Goal: Task Accomplishment & Management: Use online tool/utility

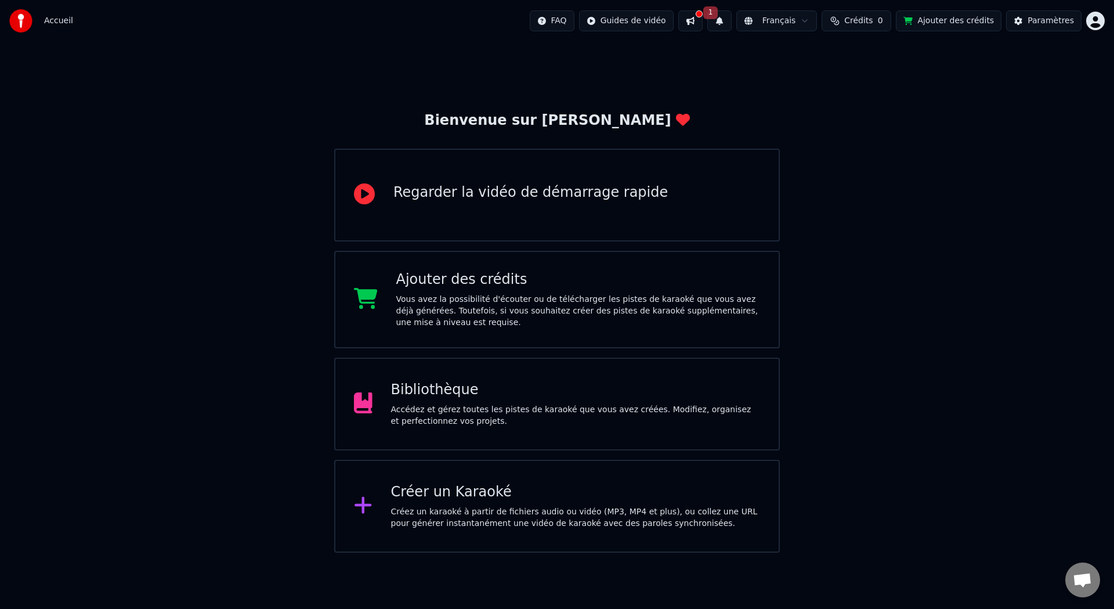
click at [850, 23] on button "Crédits 0" at bounding box center [857, 20] width 70 height 21
click at [856, 82] on button "Actualiser" at bounding box center [862, 87] width 69 height 21
click at [819, 58] on th "Recharger" at bounding box center [802, 55] width 51 height 23
click at [837, 55] on th "Restant" at bounding box center [849, 55] width 40 height 23
click at [804, 58] on th "Recharger" at bounding box center [802, 55] width 51 height 23
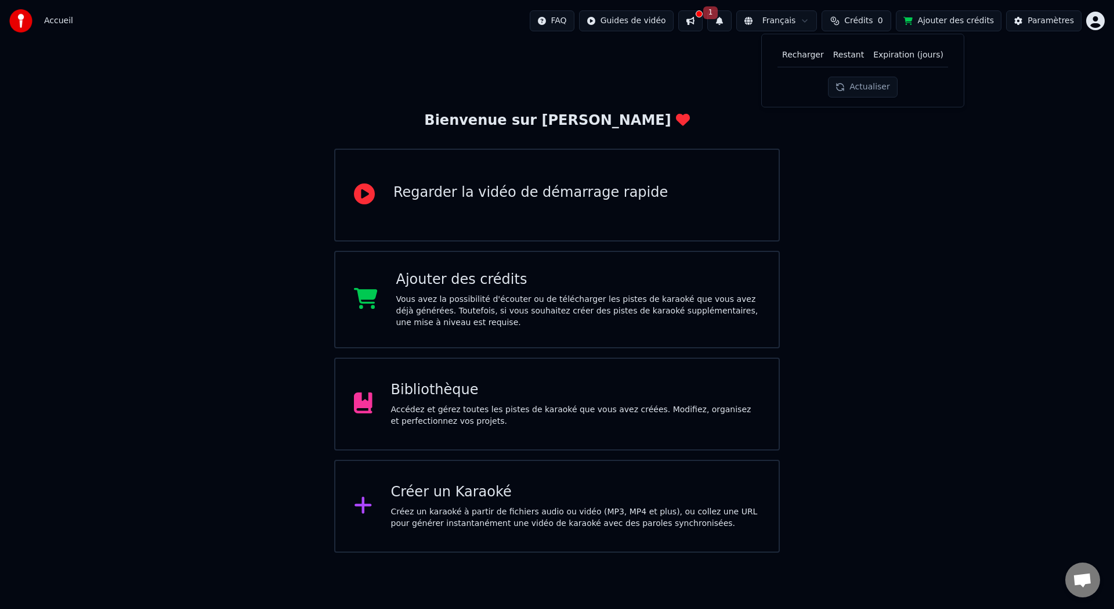
click at [693, 19] on button at bounding box center [690, 20] width 24 height 21
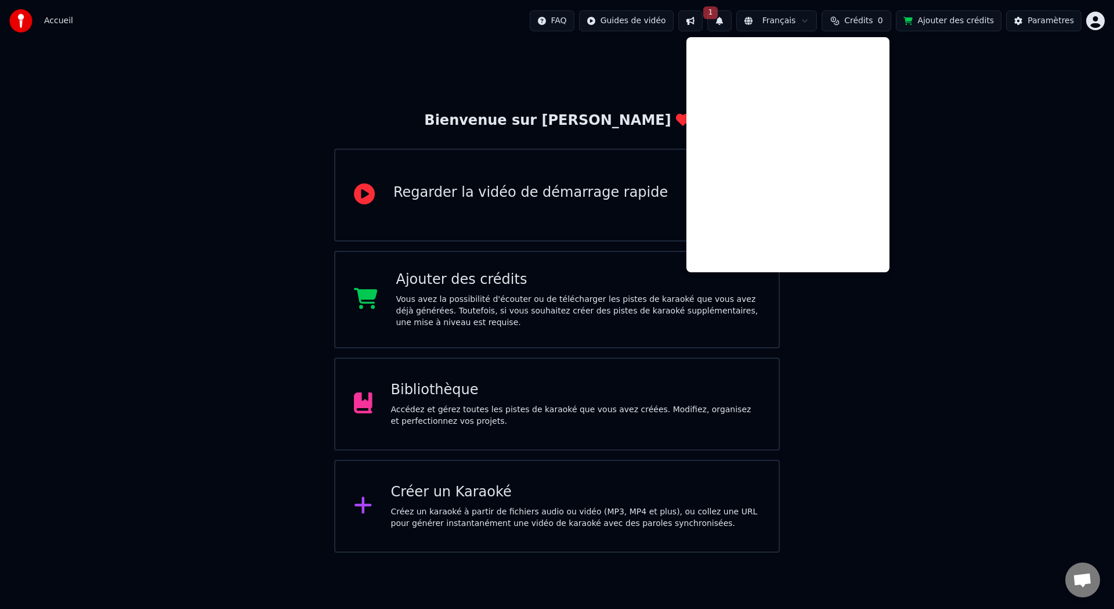
click at [861, 23] on span "Crédits" at bounding box center [858, 21] width 28 height 12
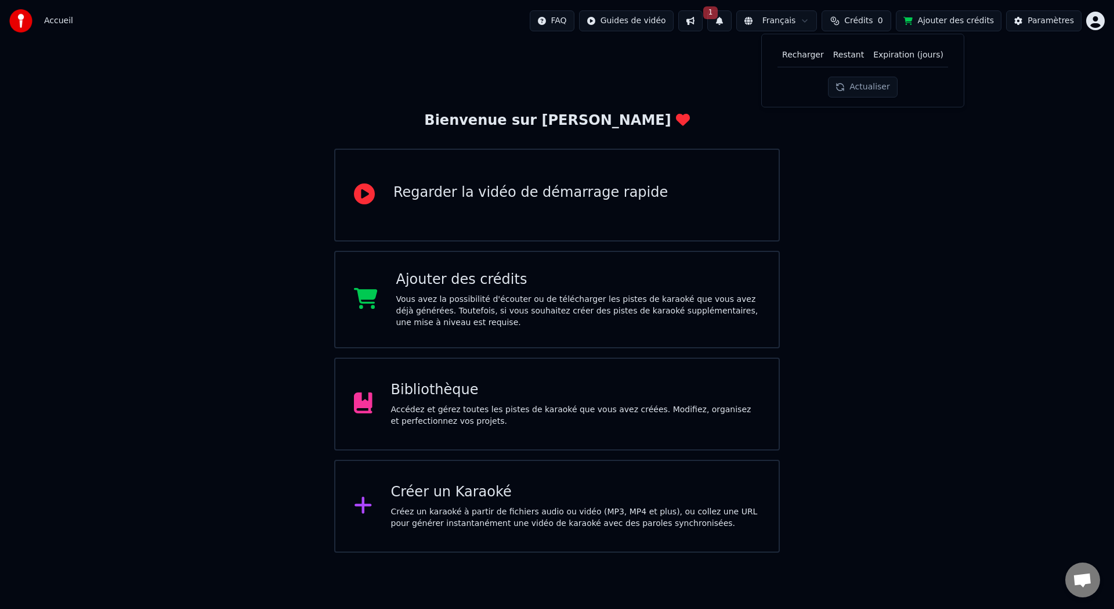
click at [860, 96] on button "Actualiser" at bounding box center [862, 87] width 69 height 21
click at [802, 62] on th "Recharger" at bounding box center [802, 55] width 51 height 23
click at [848, 57] on th "Restant" at bounding box center [849, 55] width 40 height 23
click at [804, 57] on th "Recharger" at bounding box center [802, 55] width 51 height 23
click at [1105, 23] on div "Accueil FAQ Guides de vidéo 1 Français Crédits 0 Ajouter des crédits Paramètres" at bounding box center [557, 21] width 1114 height 42
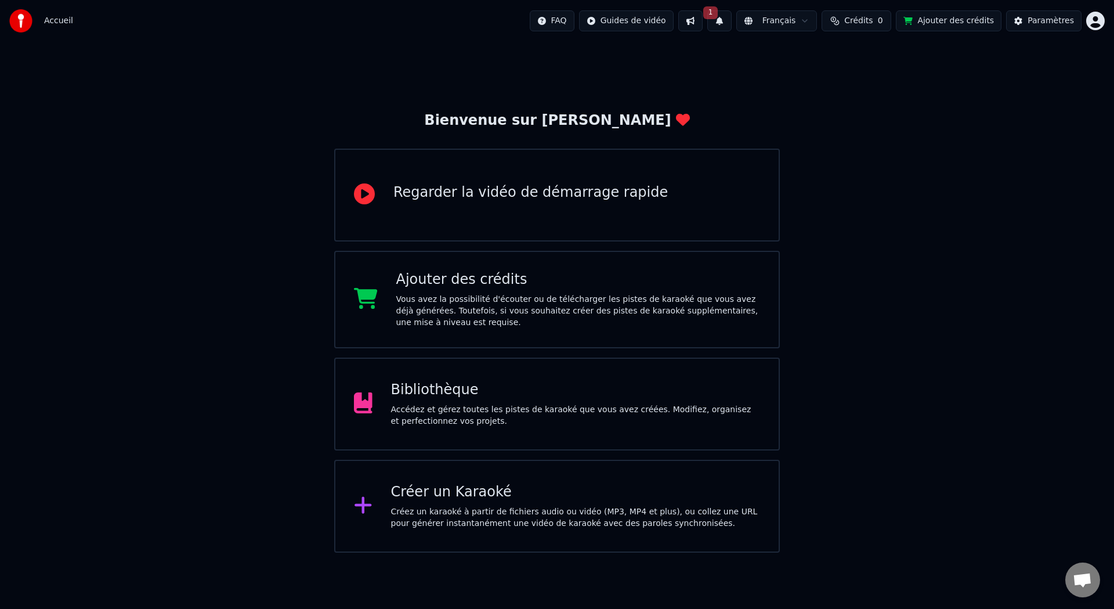
click at [971, 19] on button "Ajouter des crédits" at bounding box center [949, 20] width 106 height 21
click at [852, 15] on span "Crédits" at bounding box center [858, 21] width 28 height 12
click at [798, 62] on th "Recharger" at bounding box center [802, 55] width 51 height 23
click at [847, 84] on button "Actualiser" at bounding box center [862, 87] width 69 height 21
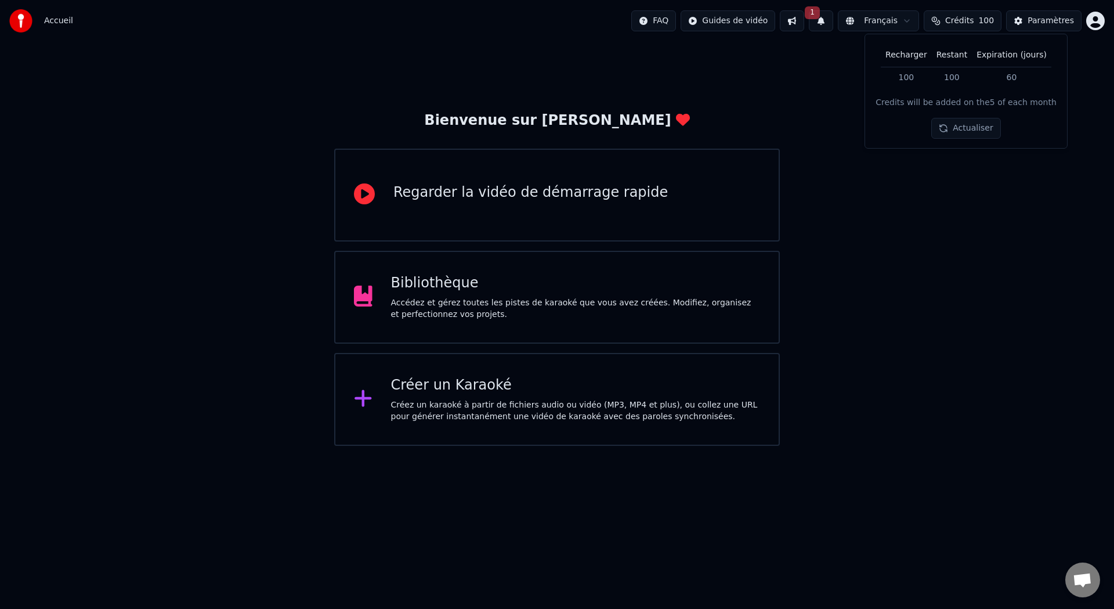
click at [847, 84] on div "Bienvenue sur Youka Regarder la vidéo de démarrage rapide Bibliothèque Accédez …" at bounding box center [557, 244] width 1114 height 404
click at [396, 417] on div "Créez un karaoké à partir de fichiers audio ou vidéo (MP3, MP4 et plus), ou col…" at bounding box center [576, 410] width 370 height 23
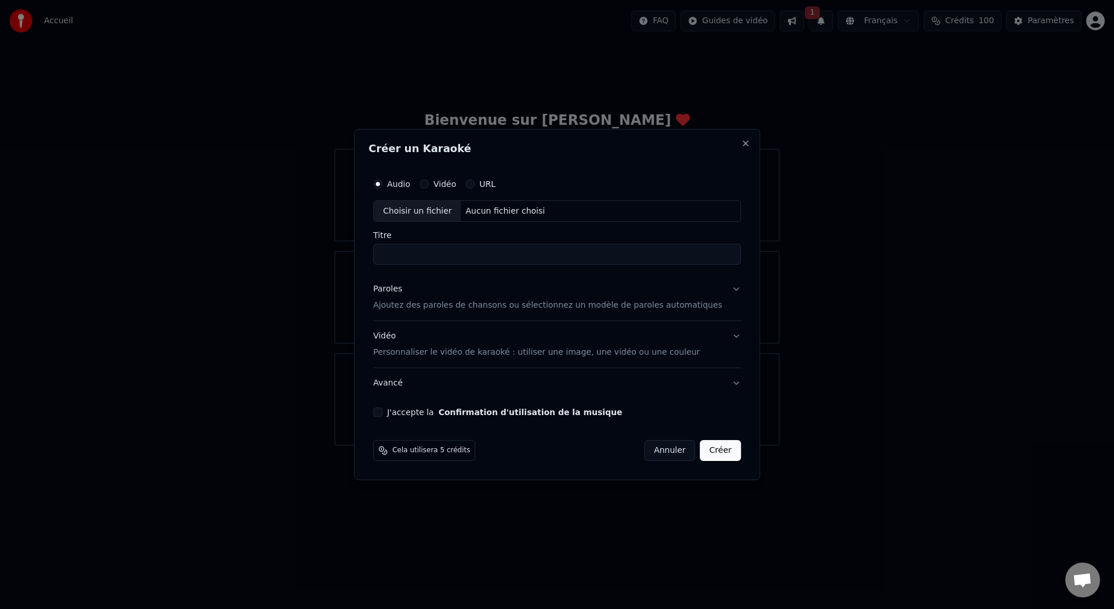
click at [447, 186] on label "Vidéo" at bounding box center [444, 184] width 23 height 8
click at [429, 186] on button "Vidéo" at bounding box center [423, 183] width 9 height 9
click at [410, 185] on label "Audio" at bounding box center [398, 184] width 23 height 8
click at [382, 185] on button "Audio" at bounding box center [377, 183] width 9 height 9
click at [410, 185] on label "Audio" at bounding box center [398, 184] width 23 height 8
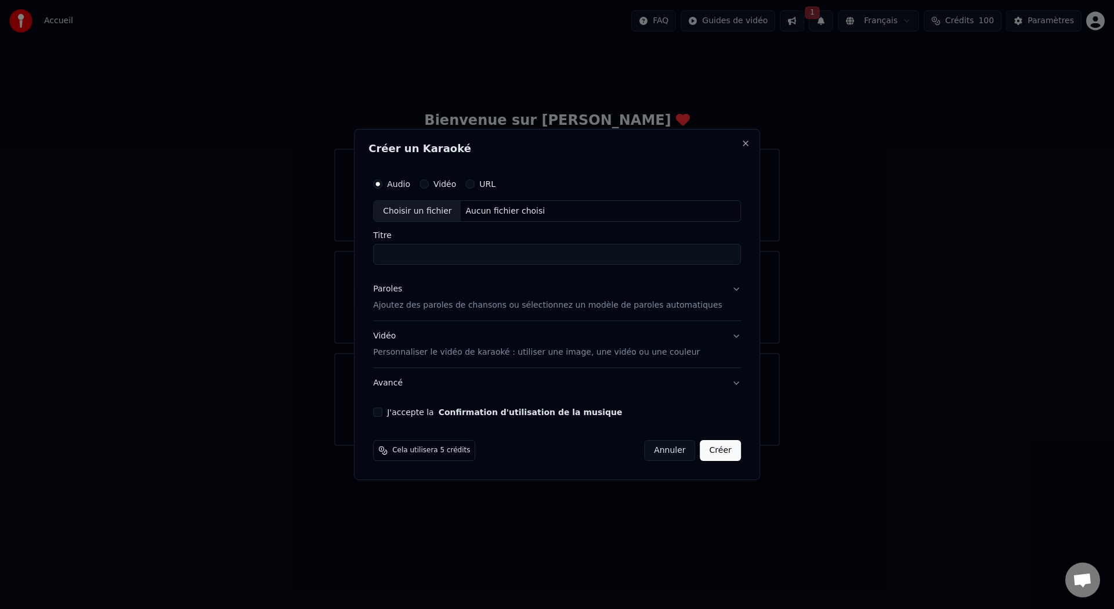
click at [382, 185] on button "Audio" at bounding box center [377, 183] width 9 height 9
click at [410, 210] on div "Choisir un fichier" at bounding box center [417, 211] width 87 height 21
click at [657, 259] on input "**********" at bounding box center [557, 254] width 368 height 21
type input "**********"
click at [724, 289] on button "Paroles Ajoutez des paroles de chansons ou sélectionnez un modèle de paroles au…" at bounding box center [557, 297] width 368 height 46
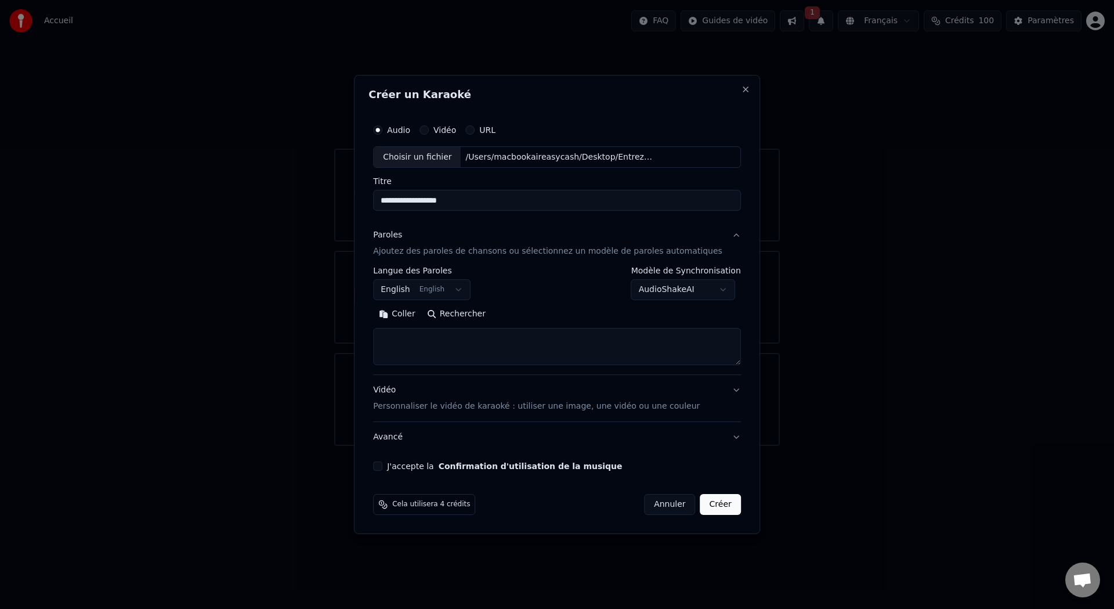
click at [443, 283] on button "English English" at bounding box center [421, 290] width 97 height 21
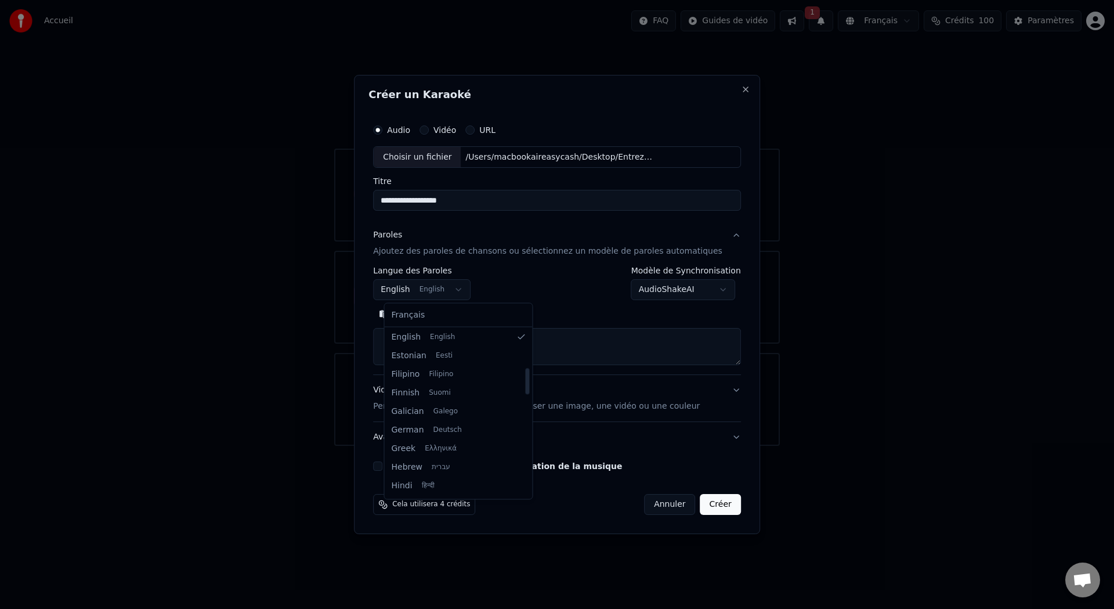
select select "**"
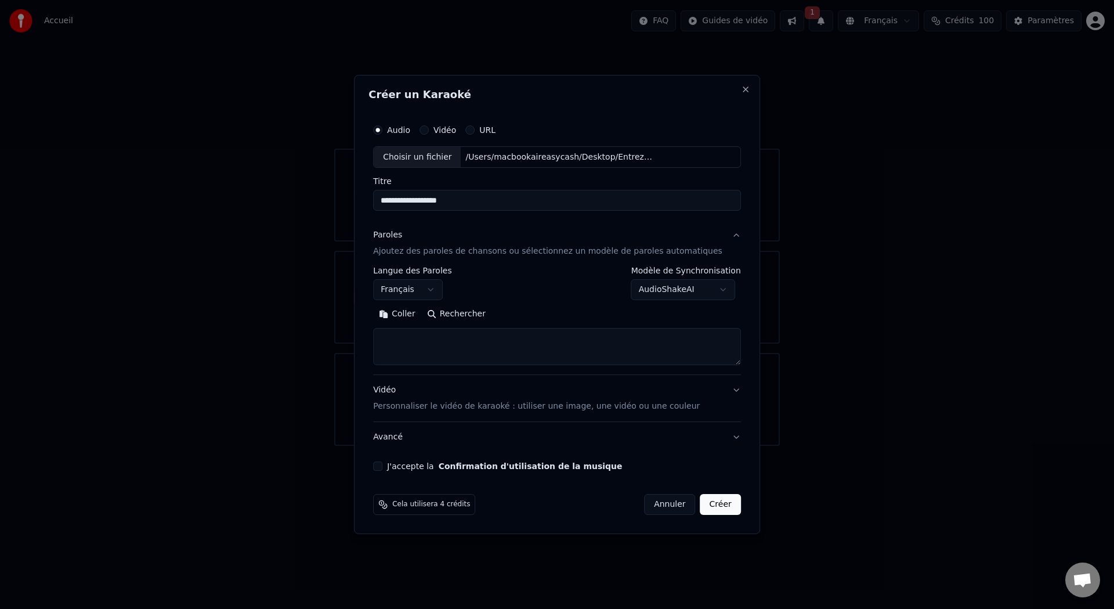
click at [426, 341] on textarea at bounding box center [557, 346] width 368 height 37
paste textarea "**********"
type textarea "**********"
click at [382, 466] on button "J'accepte la Confirmation d'utilisation de la musique" at bounding box center [377, 465] width 9 height 9
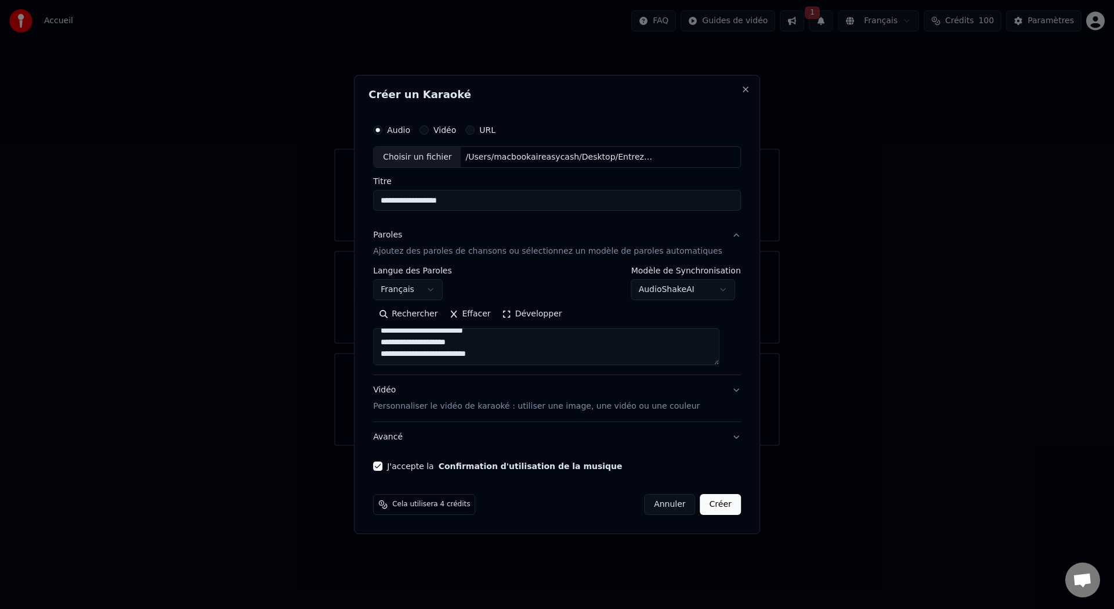
click at [724, 386] on button "Vidéo Personnaliser le vidéo de karaoké : utiliser une image, une vidéo ou une …" at bounding box center [557, 398] width 368 height 46
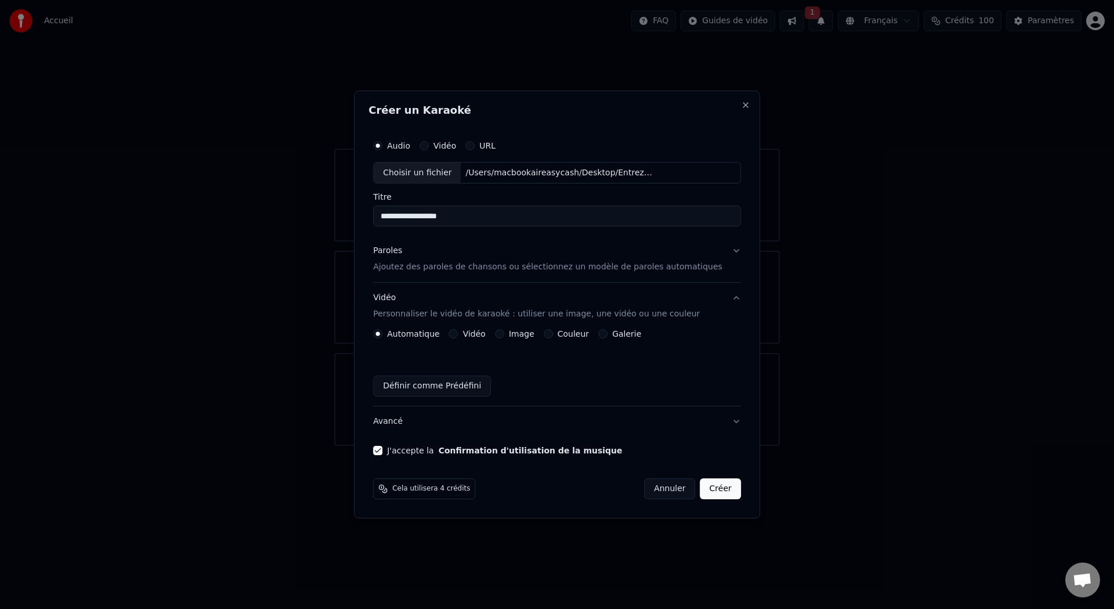
click at [483, 334] on label "Vidéo" at bounding box center [474, 334] width 23 height 8
click at [458, 334] on button "Vidéo" at bounding box center [453, 333] width 9 height 9
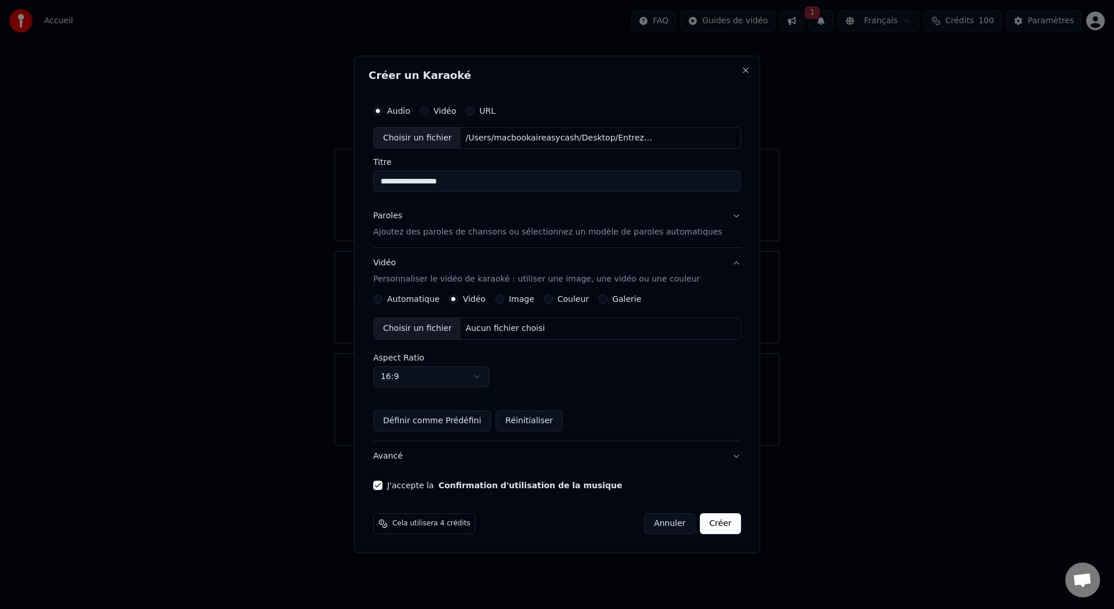
click at [449, 325] on div "Choisir un fichier" at bounding box center [417, 328] width 87 height 21
click at [484, 417] on button "Définir comme Prédéfini" at bounding box center [432, 420] width 118 height 21
click at [530, 295] on label "Image" at bounding box center [522, 299] width 26 height 8
click at [504, 295] on button "Image" at bounding box center [499, 298] width 9 height 9
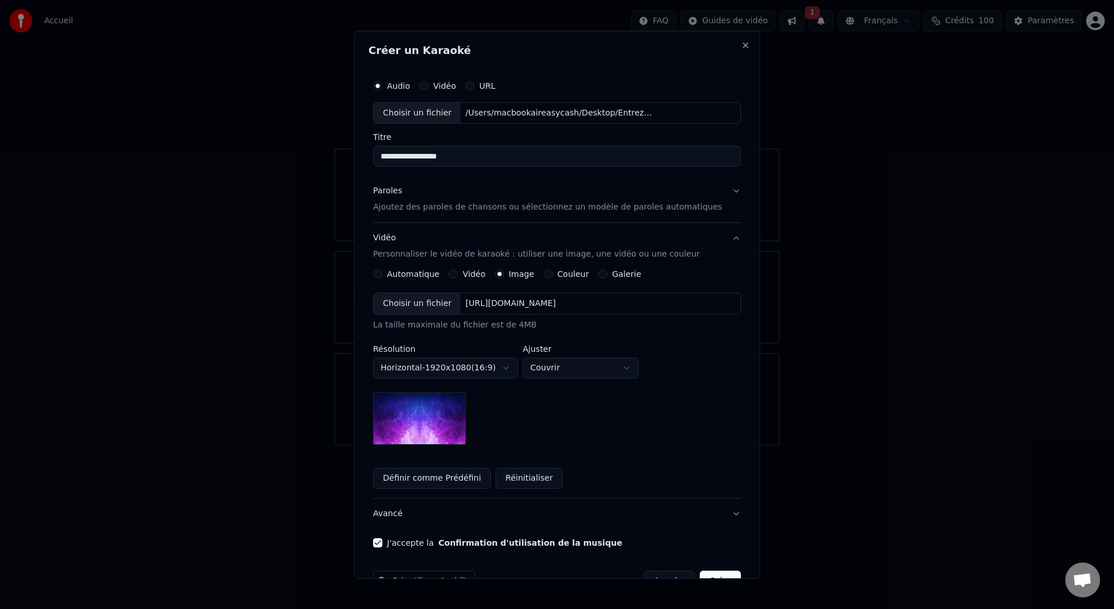
click at [450, 425] on img at bounding box center [419, 418] width 93 height 52
click at [620, 281] on div "**********" at bounding box center [557, 378] width 368 height 219
click at [614, 275] on div "Galerie" at bounding box center [619, 273] width 43 height 9
click at [605, 274] on button "Galerie" at bounding box center [602, 273] width 9 height 9
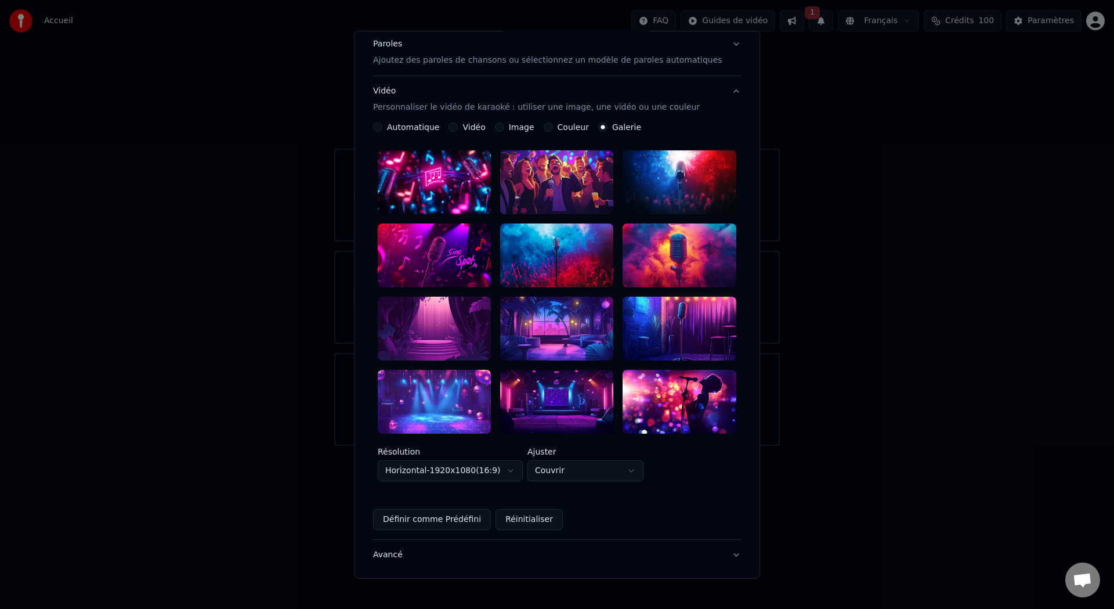
scroll to position [148, 0]
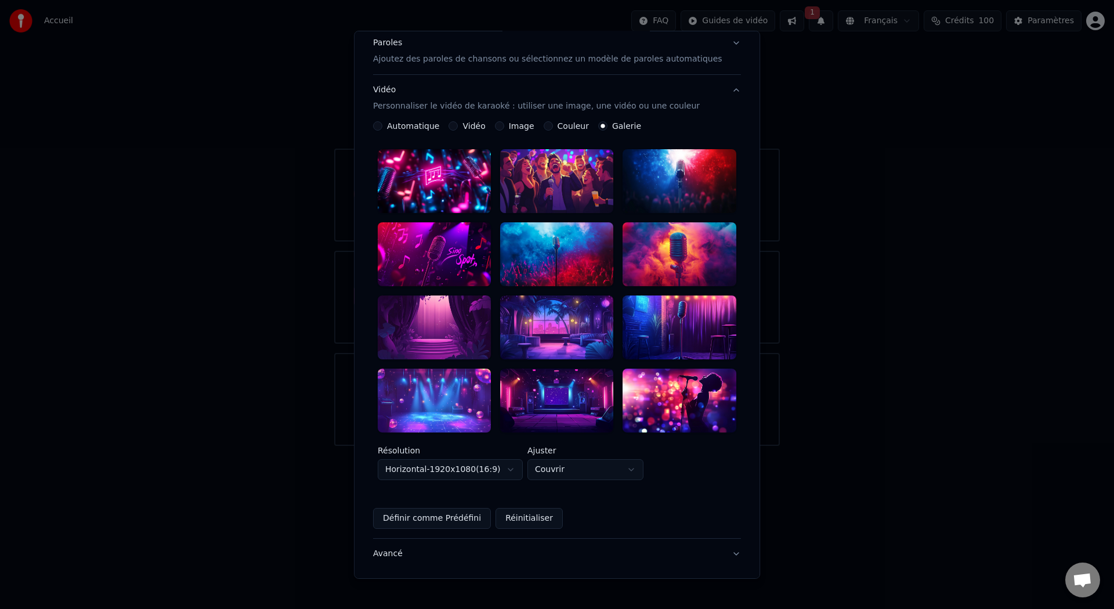
click at [461, 314] on div at bounding box center [434, 327] width 113 height 64
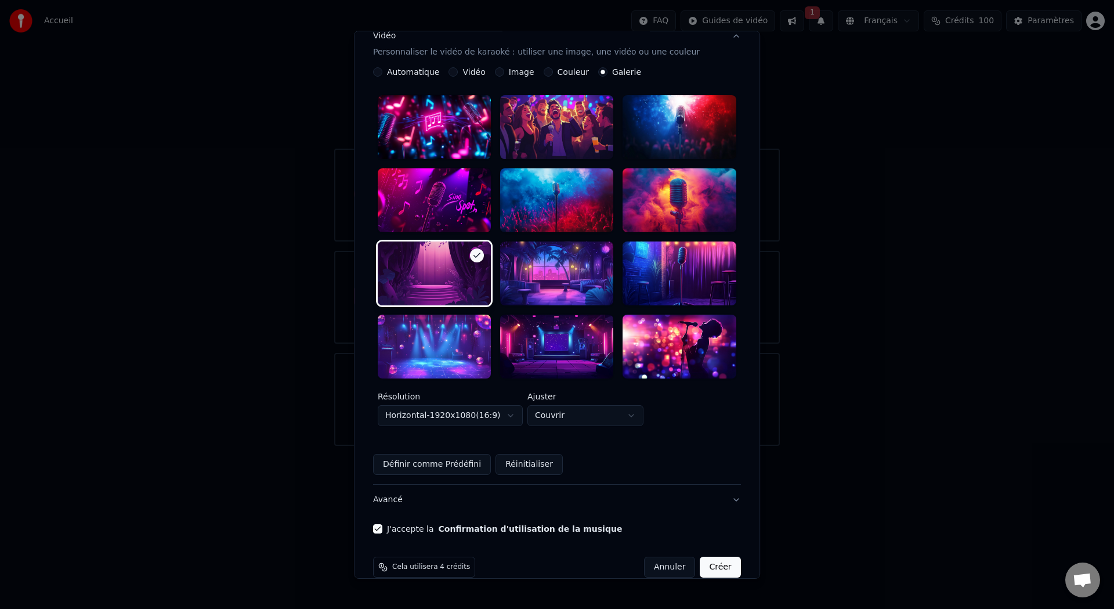
scroll to position [204, 0]
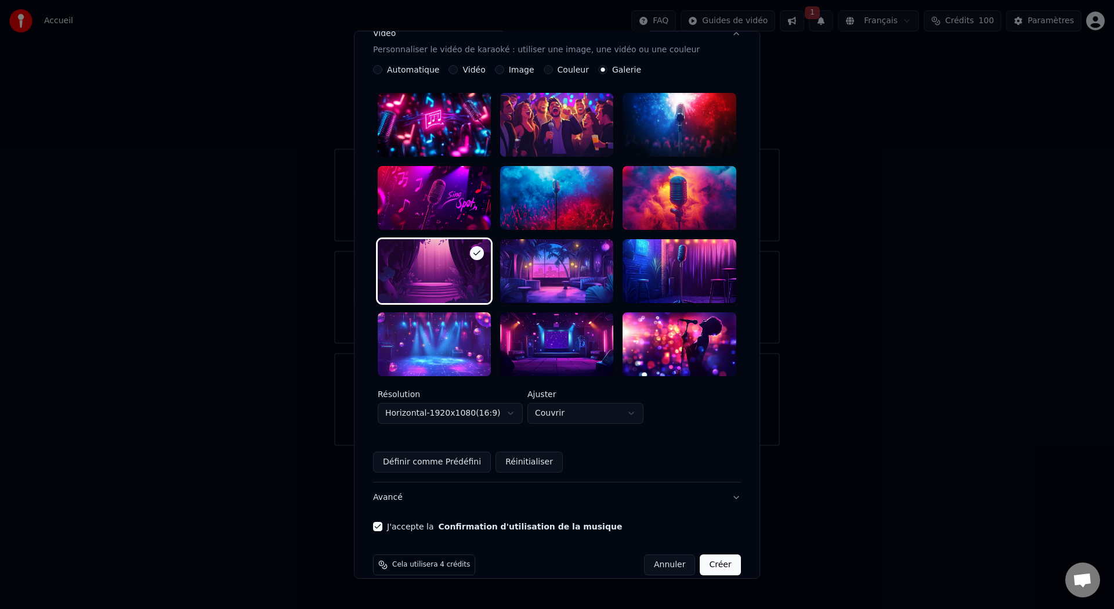
click at [719, 554] on button "Créer" at bounding box center [720, 564] width 41 height 21
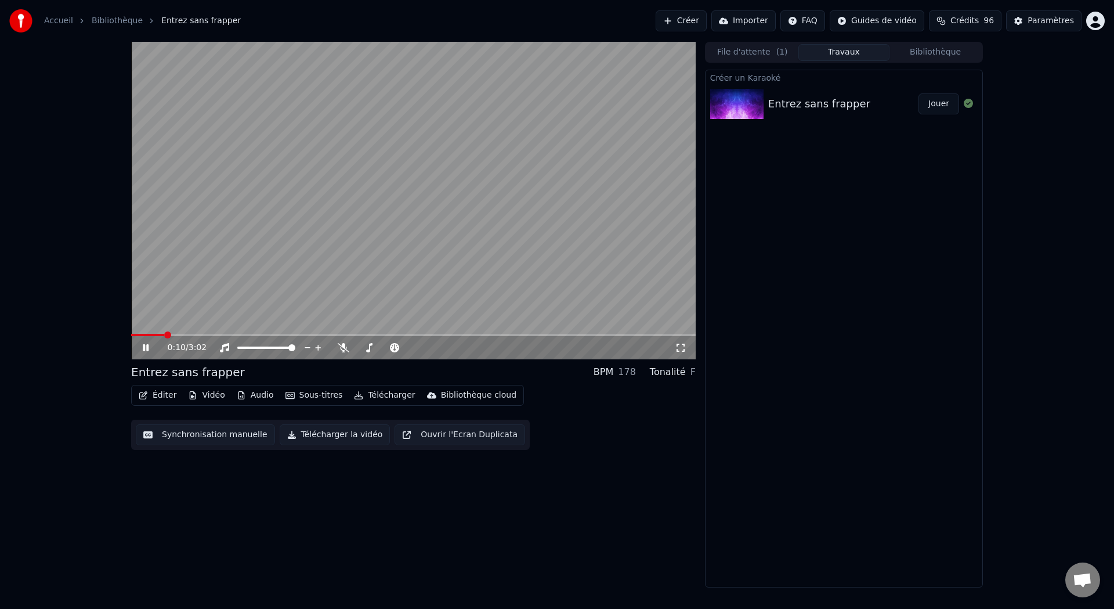
click at [145, 351] on icon at bounding box center [153, 347] width 27 height 9
click at [685, 356] on div "0:10 / 3:02" at bounding box center [413, 347] width 565 height 23
click at [681, 347] on icon at bounding box center [681, 347] width 12 height 9
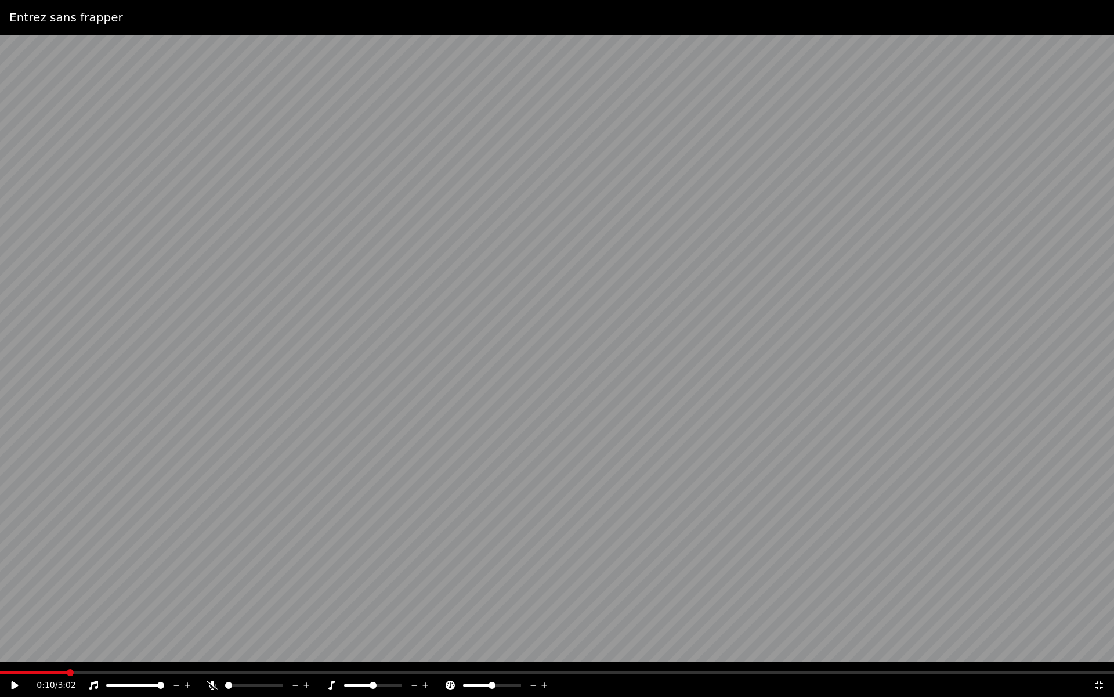
click at [632, 316] on video at bounding box center [557, 348] width 1114 height 697
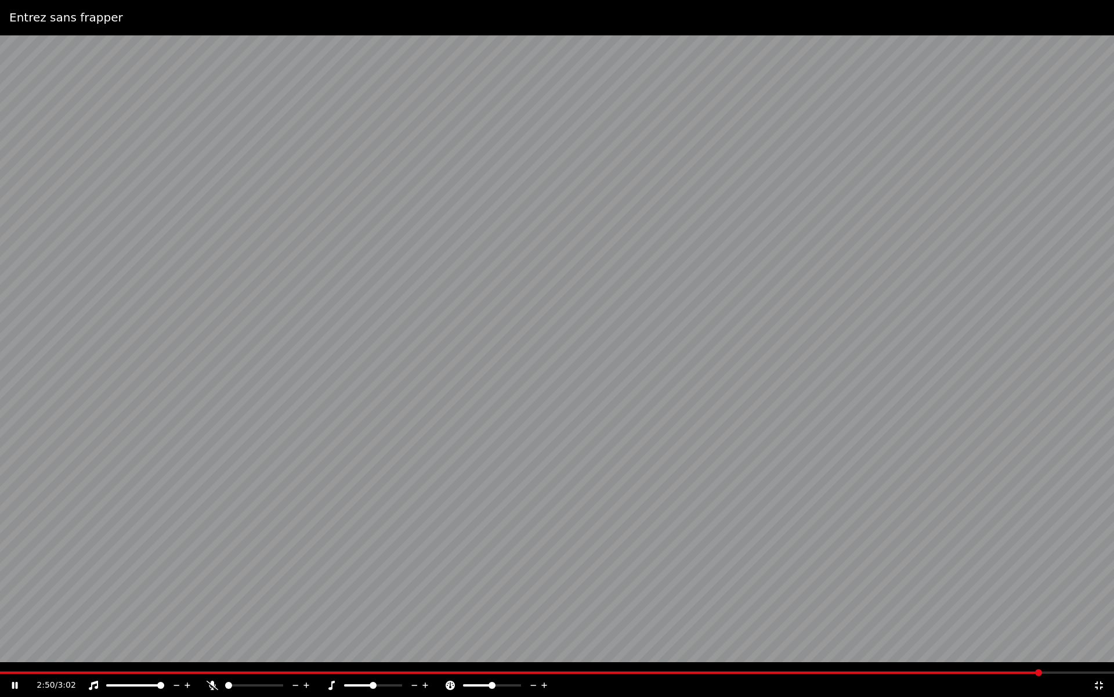
click at [1098, 608] on icon at bounding box center [1099, 685] width 12 height 9
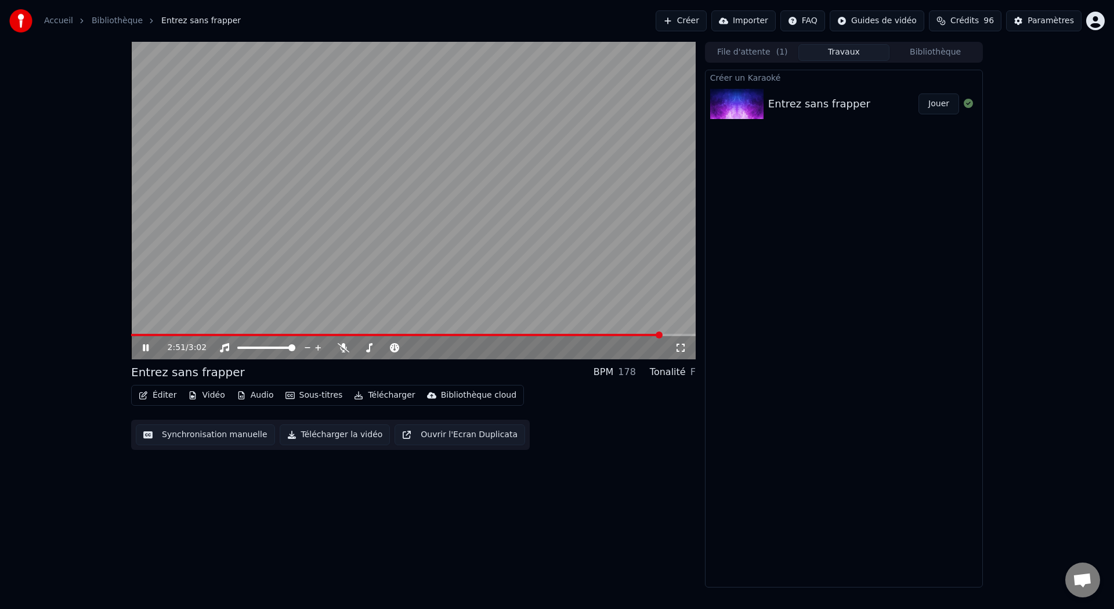
click at [602, 247] on video at bounding box center [413, 200] width 565 height 317
click at [309, 436] on button "Télécharger la vidéo" at bounding box center [335, 434] width 111 height 21
drag, startPoint x: 92, startPoint y: 1, endPoint x: 63, endPoint y: 62, distance: 66.7
click at [63, 62] on div "Accueil Bibliothèque Entrez sans frapper Créer Importer FAQ Guides de vidéo Cré…" at bounding box center [557, 304] width 1114 height 609
click at [921, 99] on button "Afficher" at bounding box center [933, 103] width 51 height 21
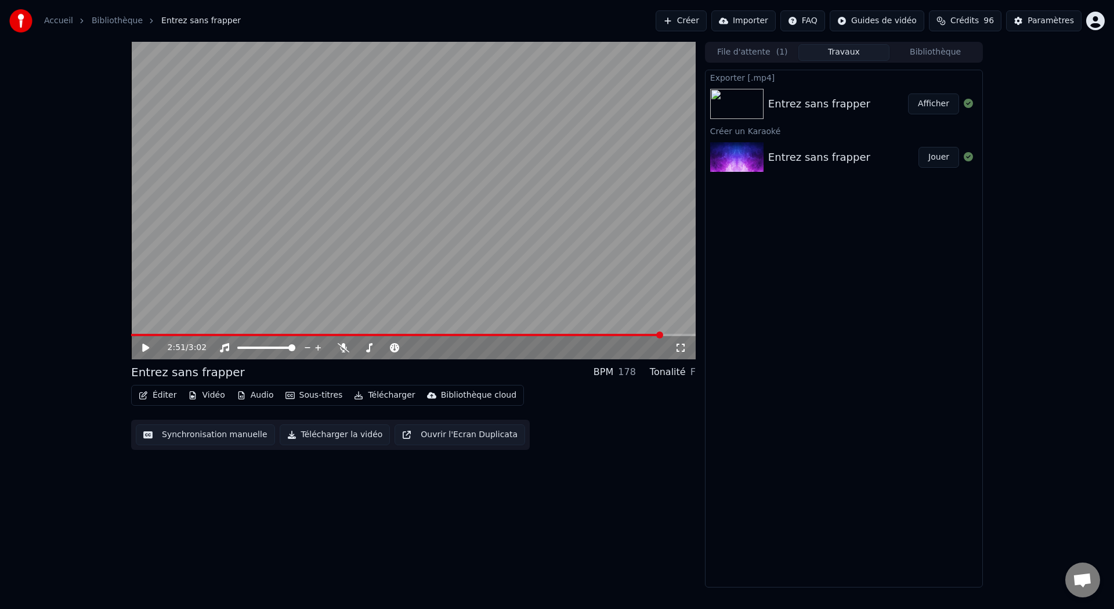
click at [919, 101] on button "Afficher" at bounding box center [933, 103] width 51 height 21
